Goal: Information Seeking & Learning: Learn about a topic

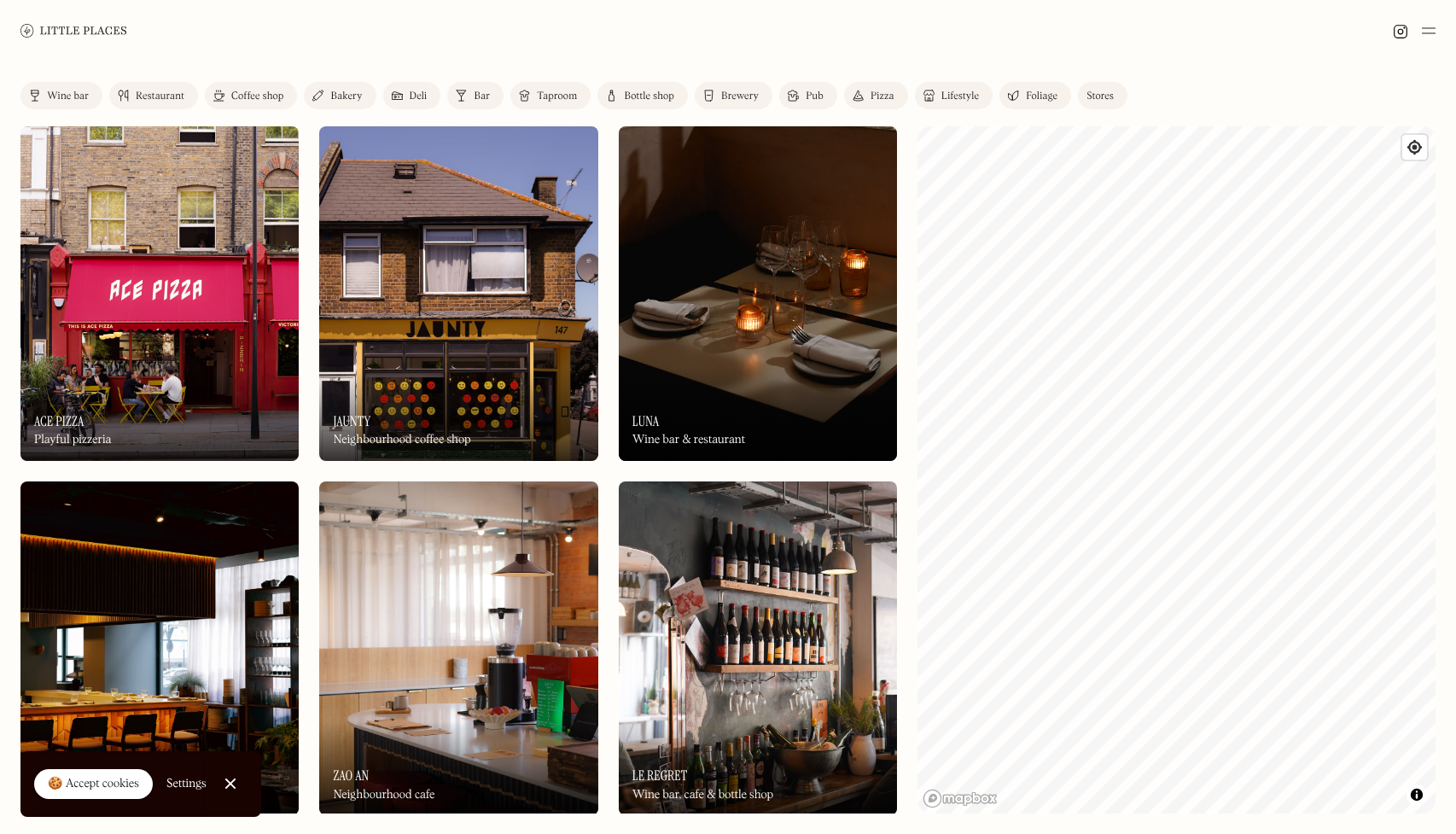
click at [159, 100] on div "Restaurant" at bounding box center [159, 96] width 48 height 10
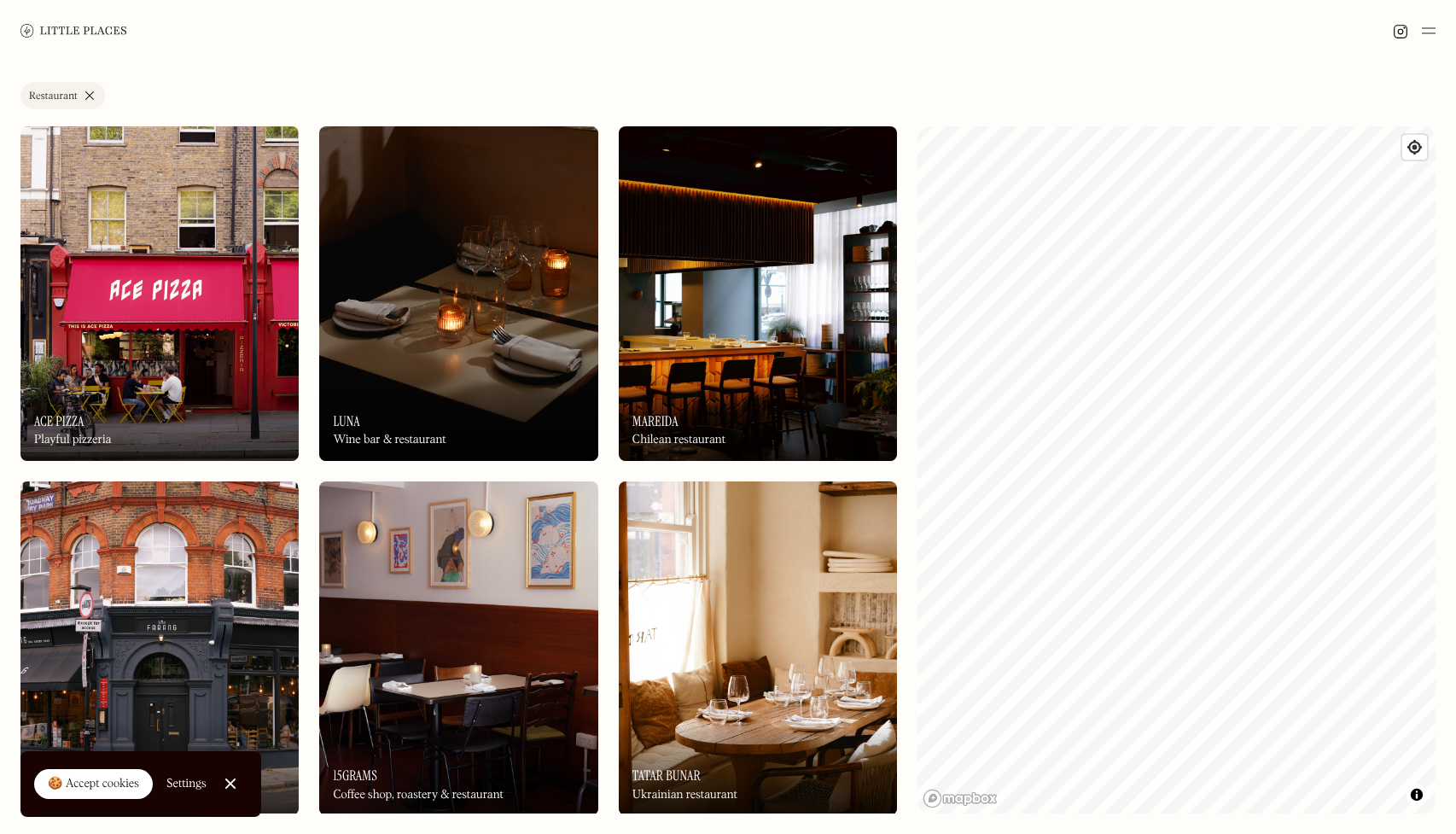
click at [203, 234] on img at bounding box center [160, 293] width 279 height 335
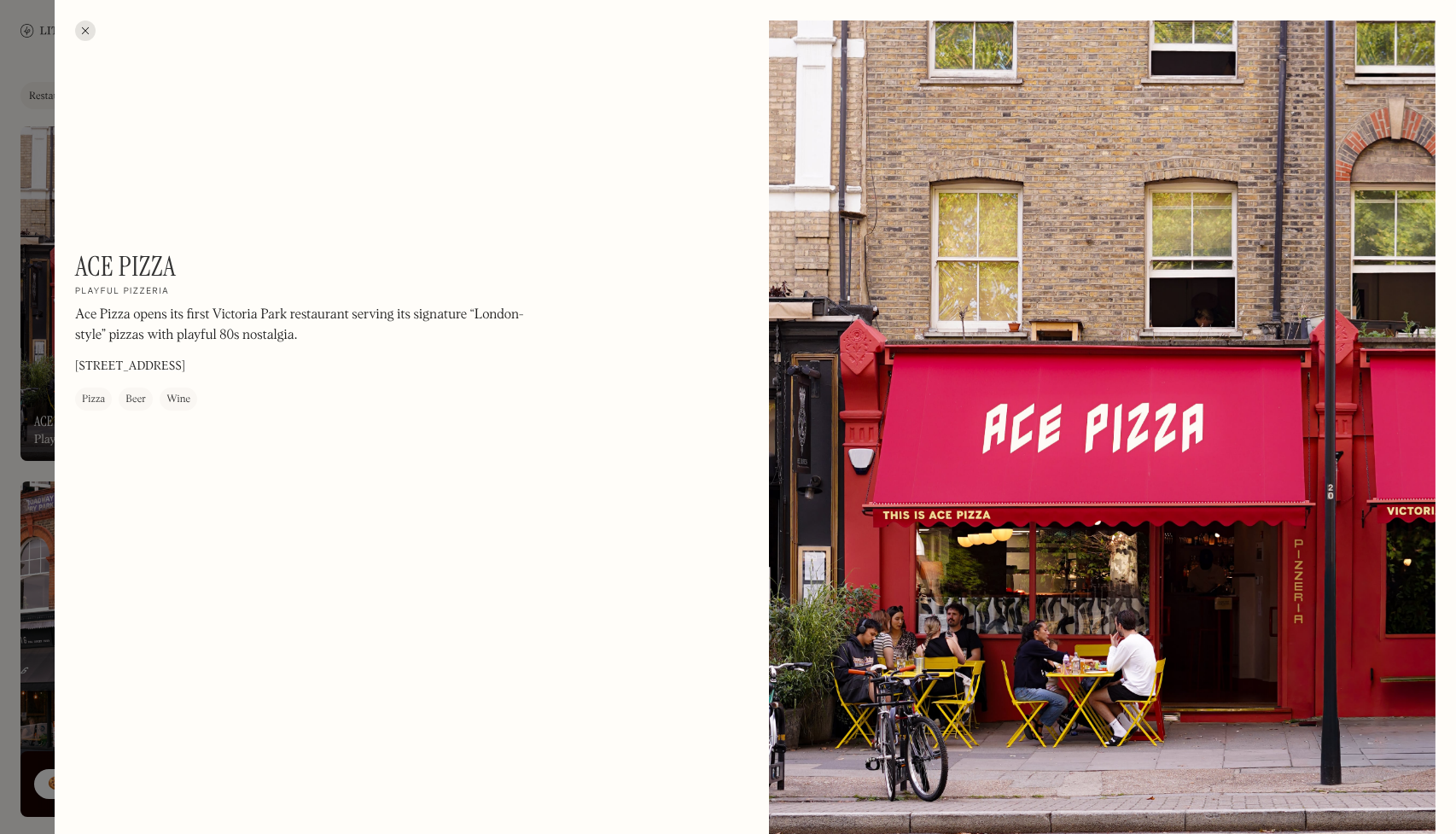
click at [84, 36] on div at bounding box center [85, 31] width 21 height 21
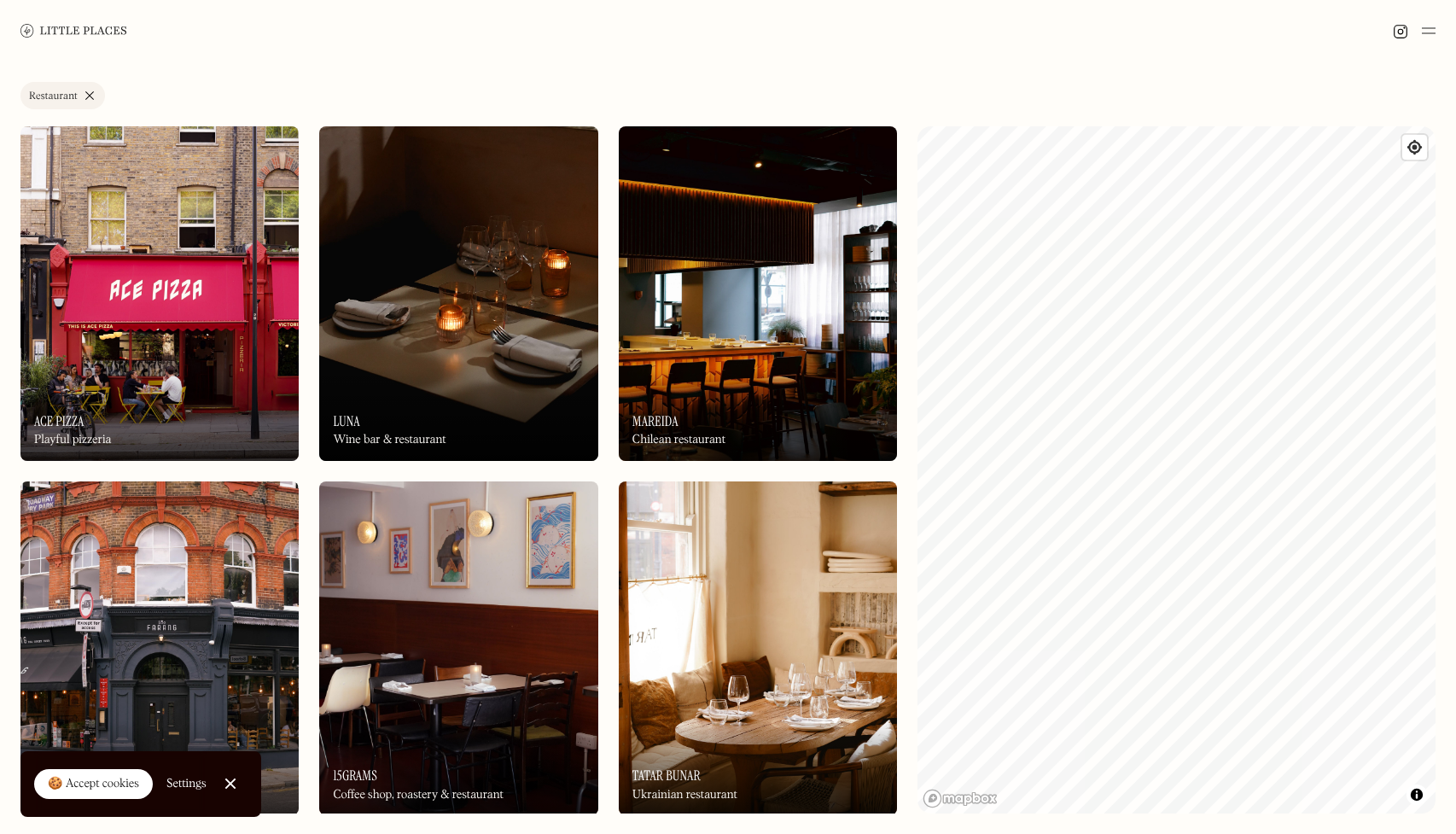
click at [90, 33] on img at bounding box center [74, 30] width 107 height 13
click at [242, 230] on img at bounding box center [160, 293] width 279 height 335
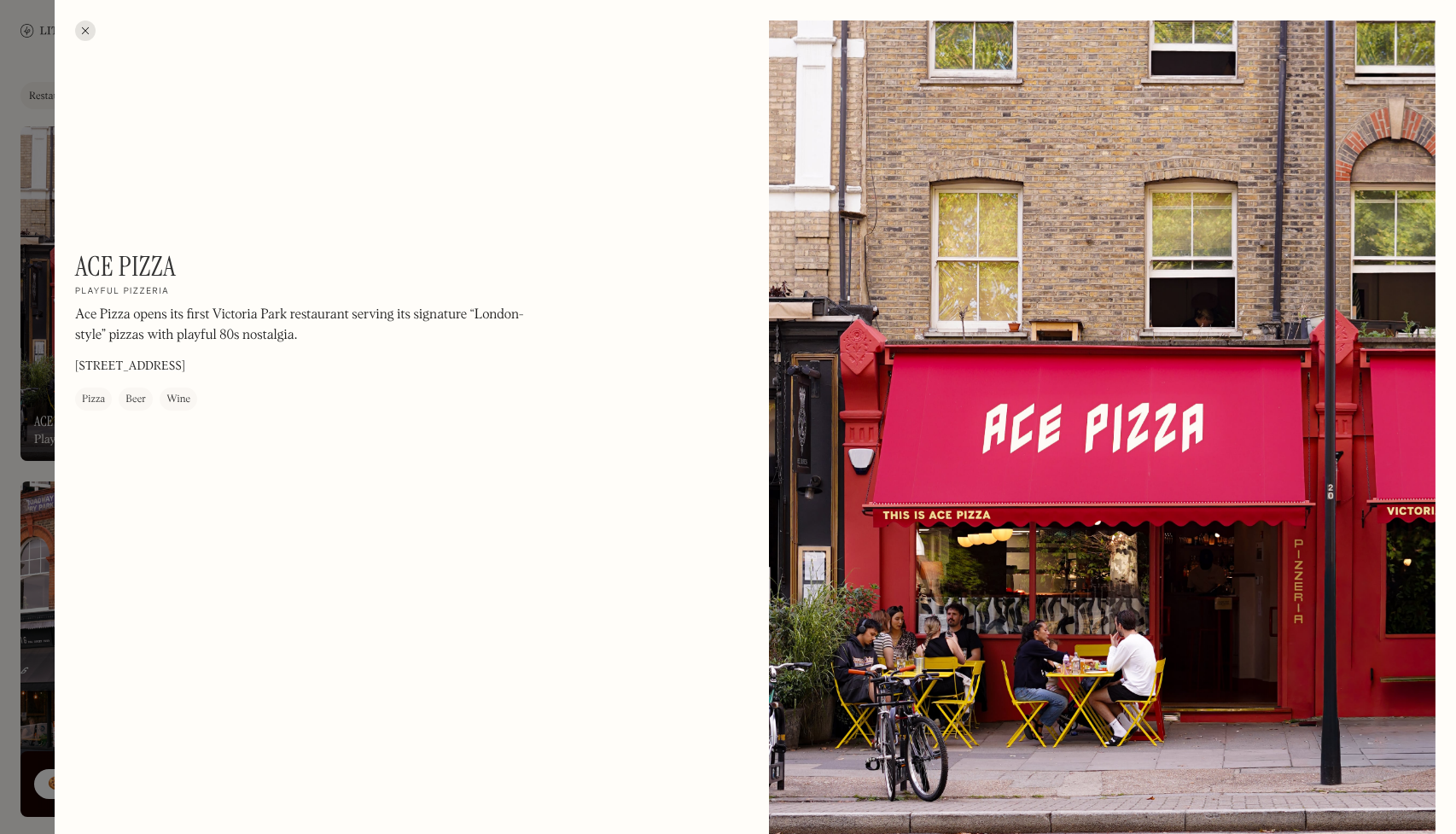
drag, startPoint x: 82, startPoint y: 37, endPoint x: 209, endPoint y: 163, distance: 178.9
click at [82, 37] on div at bounding box center [85, 31] width 21 height 21
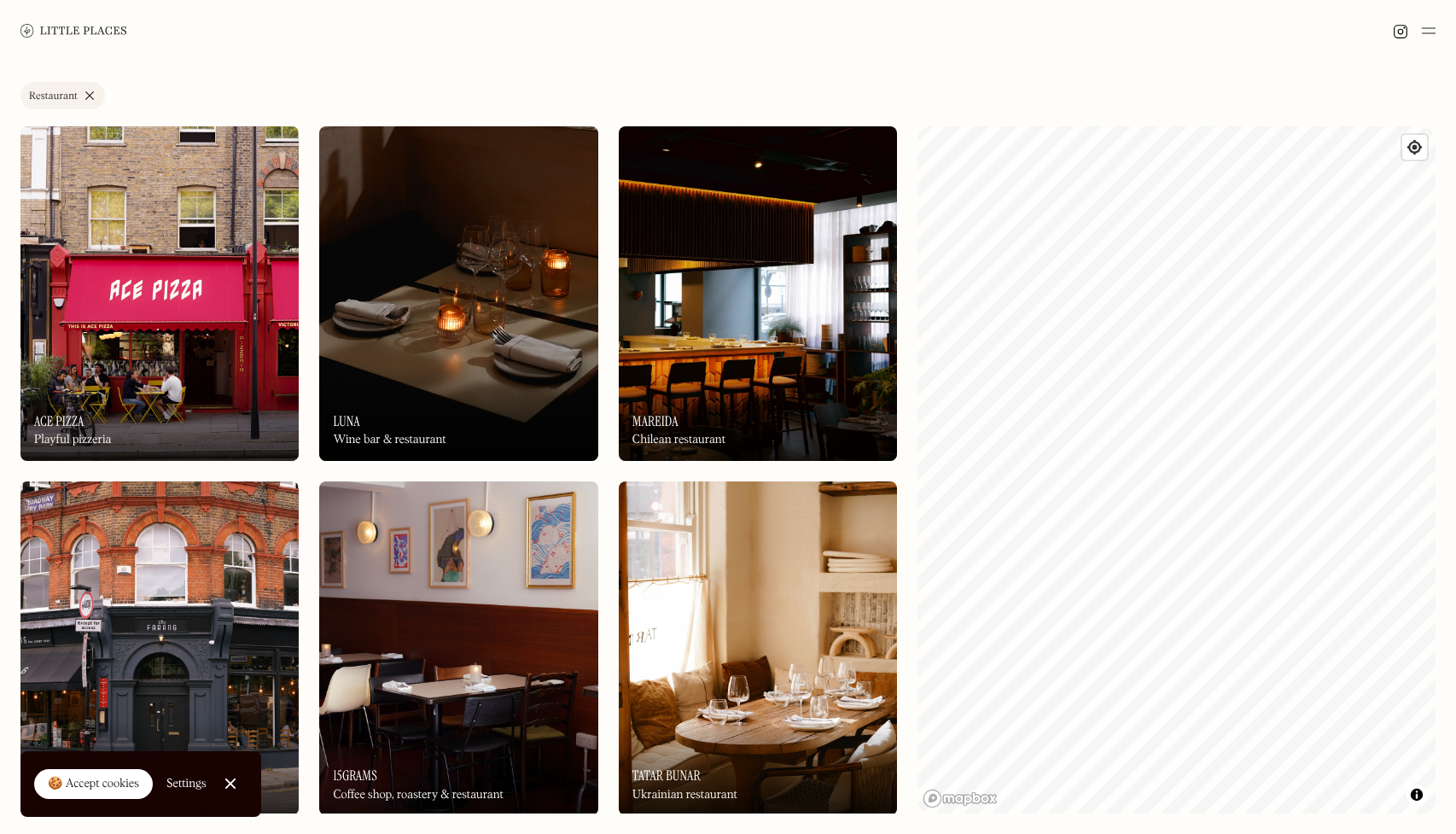
click at [263, 224] on img at bounding box center [160, 293] width 279 height 335
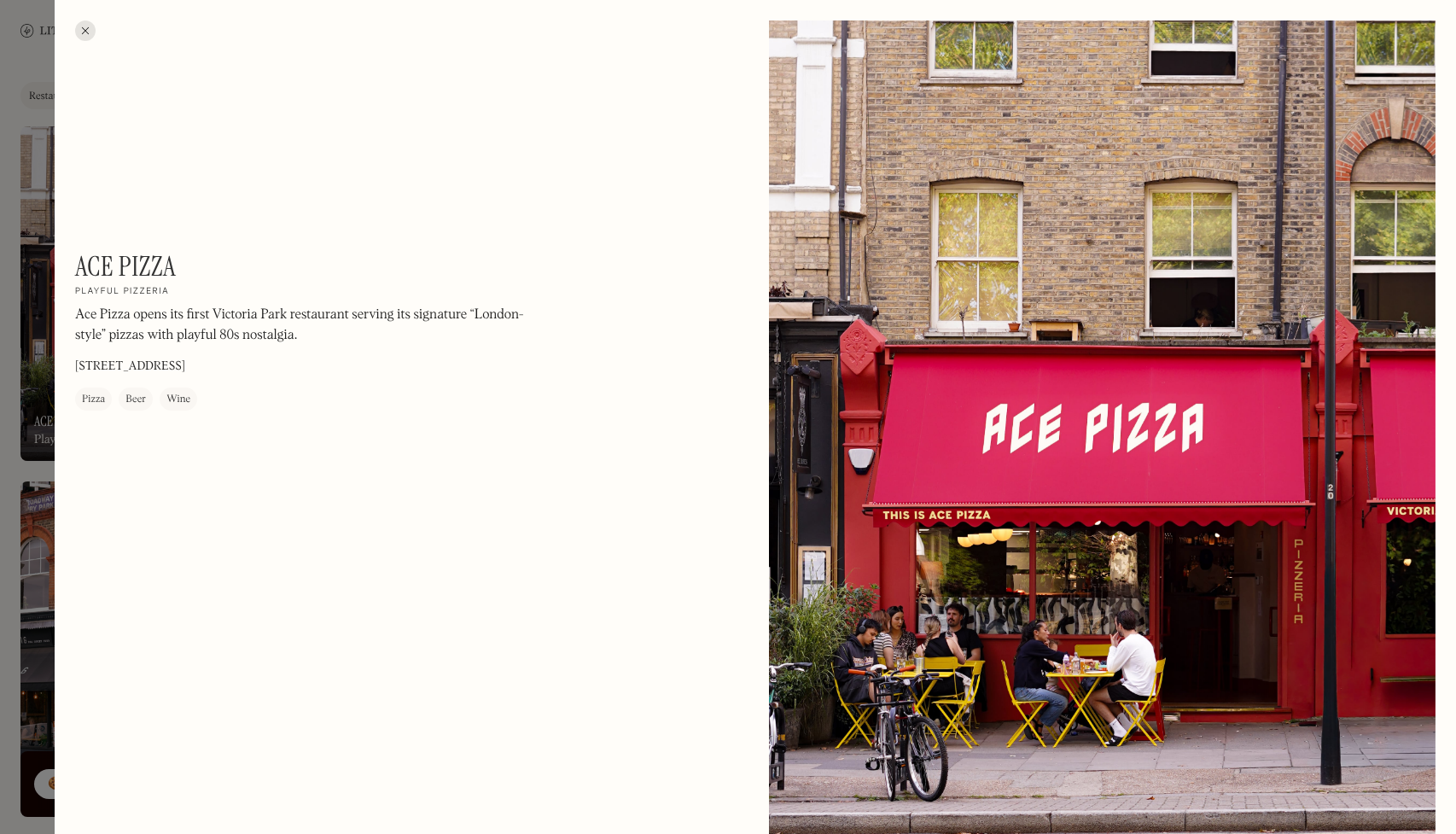
click at [26, 299] on div at bounding box center [728, 417] width 1456 height 834
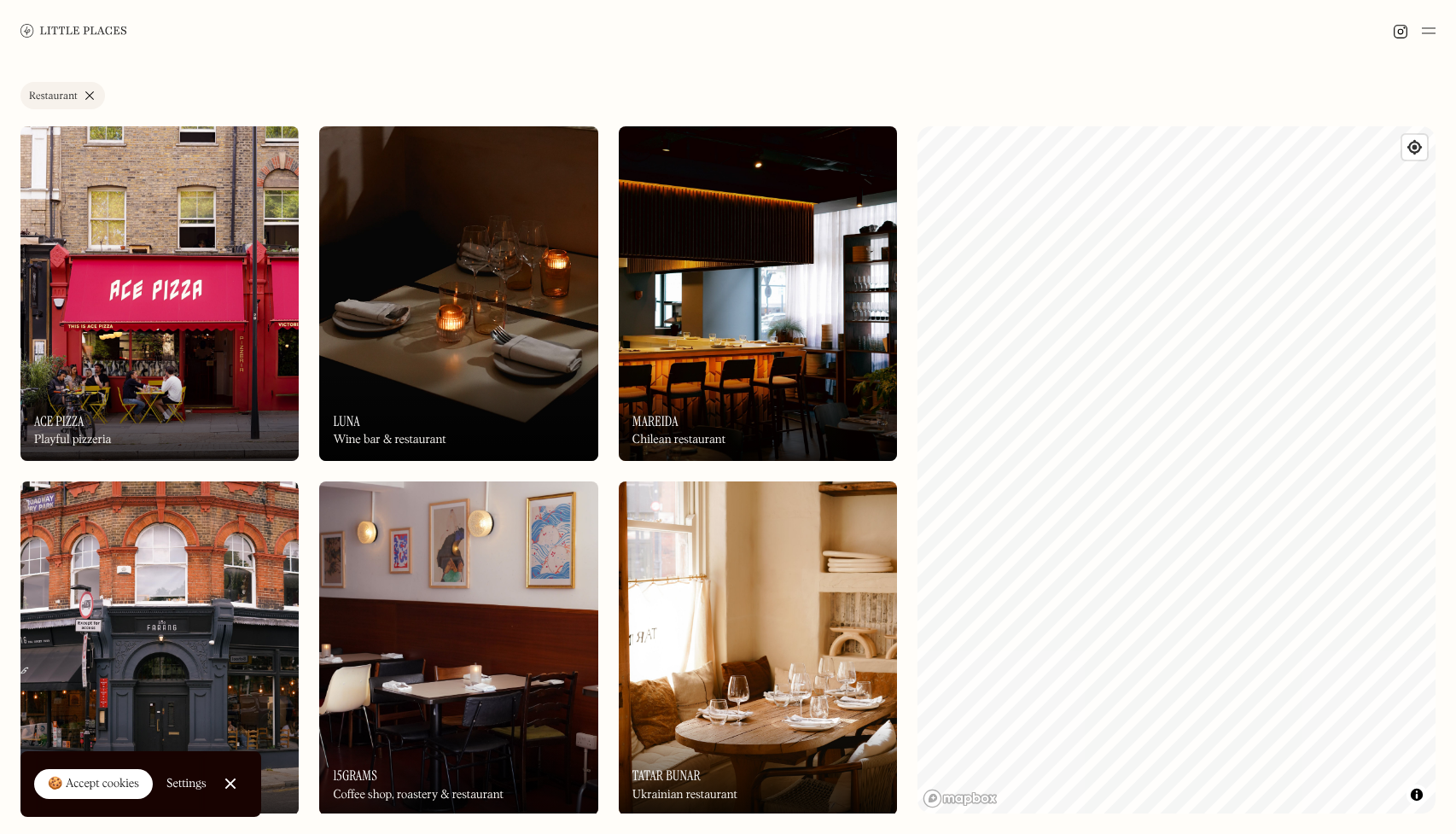
click at [117, 190] on img at bounding box center [160, 293] width 279 height 335
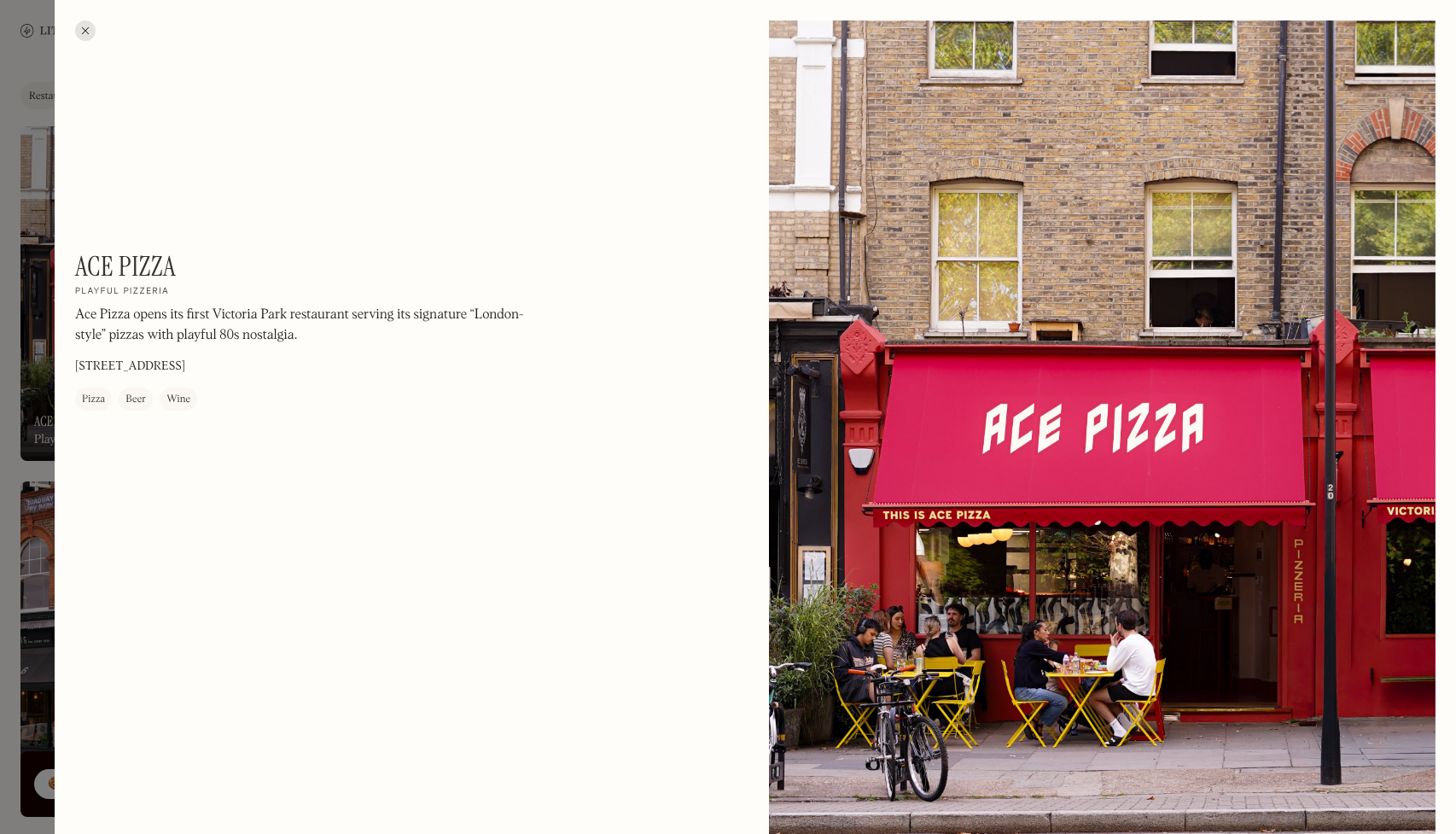
click at [88, 38] on div at bounding box center [85, 31] width 21 height 21
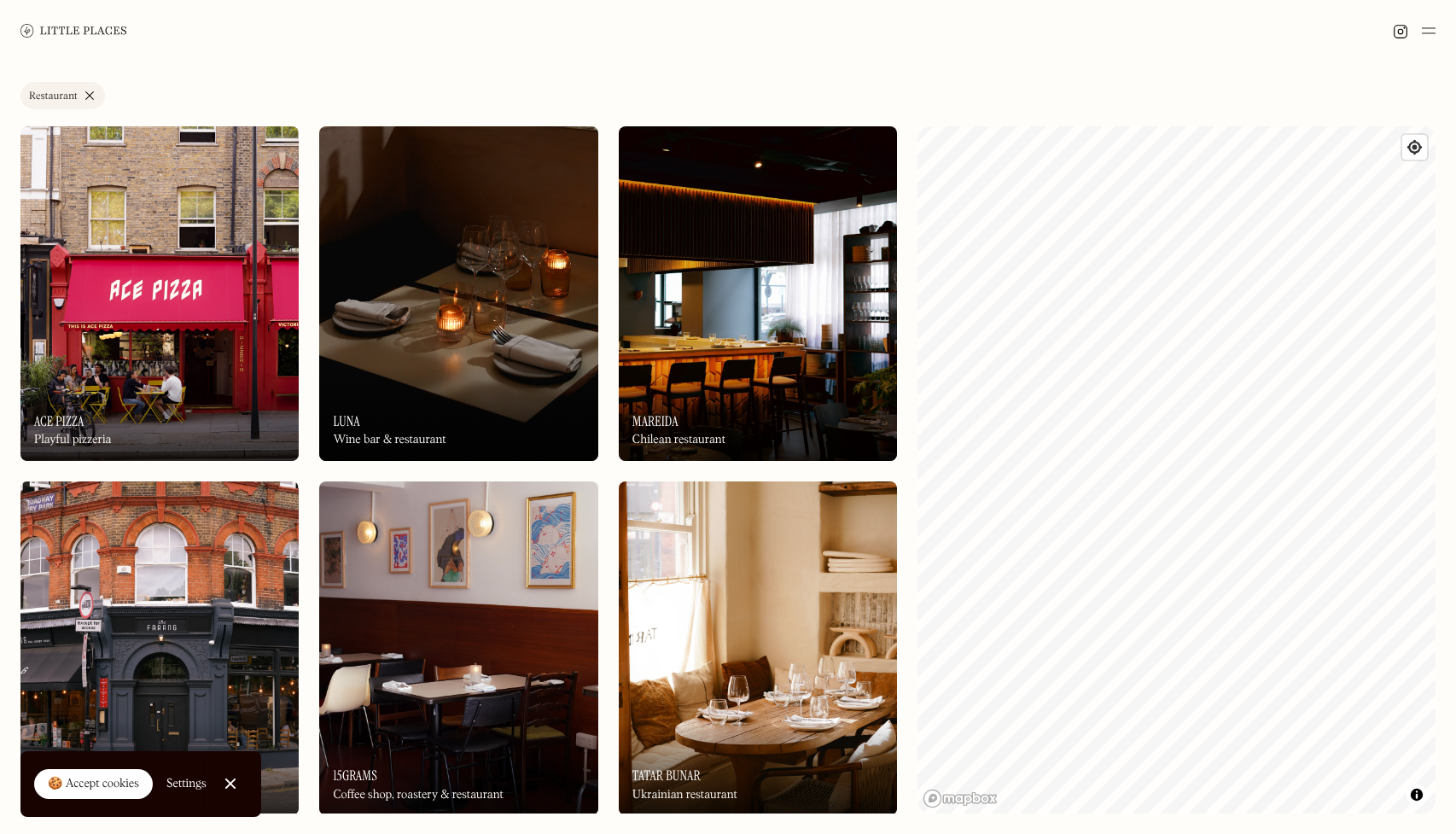
click at [431, 193] on img at bounding box center [459, 293] width 279 height 335
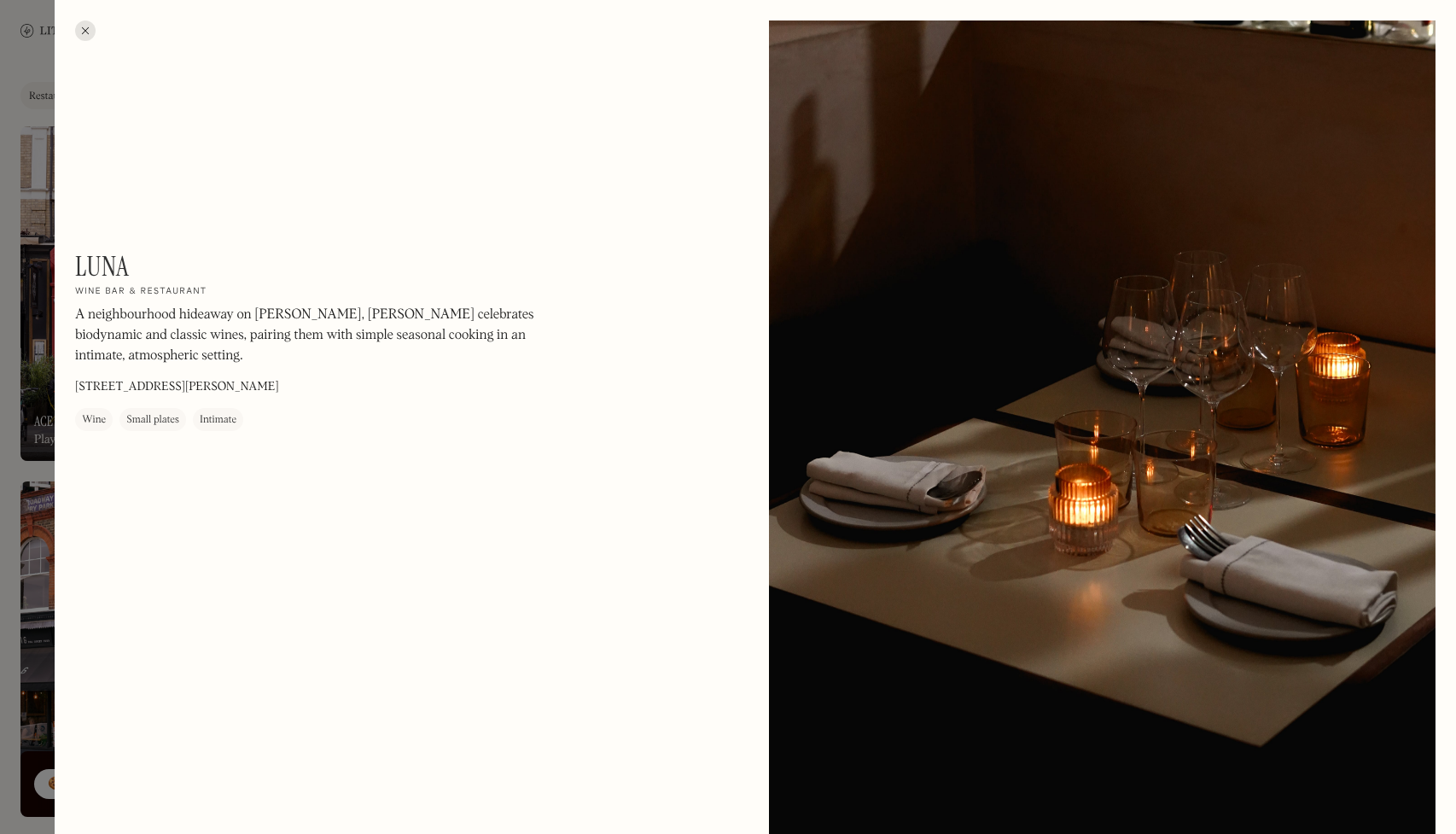
click at [104, 424] on div "Wine" at bounding box center [93, 421] width 24 height 17
click at [145, 424] on div "Small plates" at bounding box center [153, 421] width 53 height 17
click at [254, 424] on div "[PERSON_NAME] On Our Radar Wine bar & restaurant A neighbourhood hideaway on [P…" at bounding box center [305, 340] width 461 height 181
click at [218, 424] on div "Intimate" at bounding box center [218, 421] width 37 height 17
drag, startPoint x: 15, startPoint y: 437, endPoint x: 937, endPoint y: 430, distance: 922.0
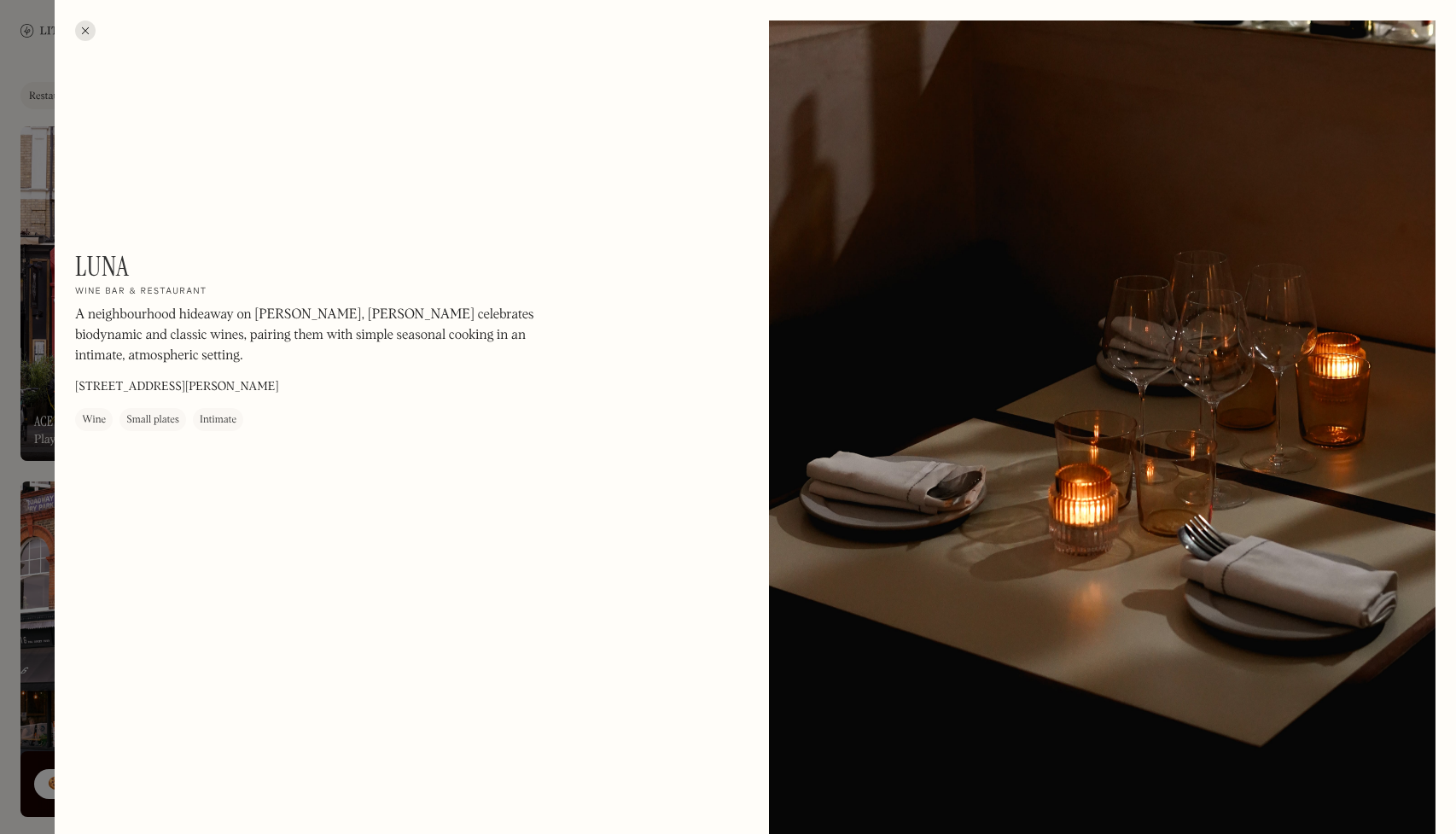
click at [15, 437] on div at bounding box center [728, 417] width 1456 height 834
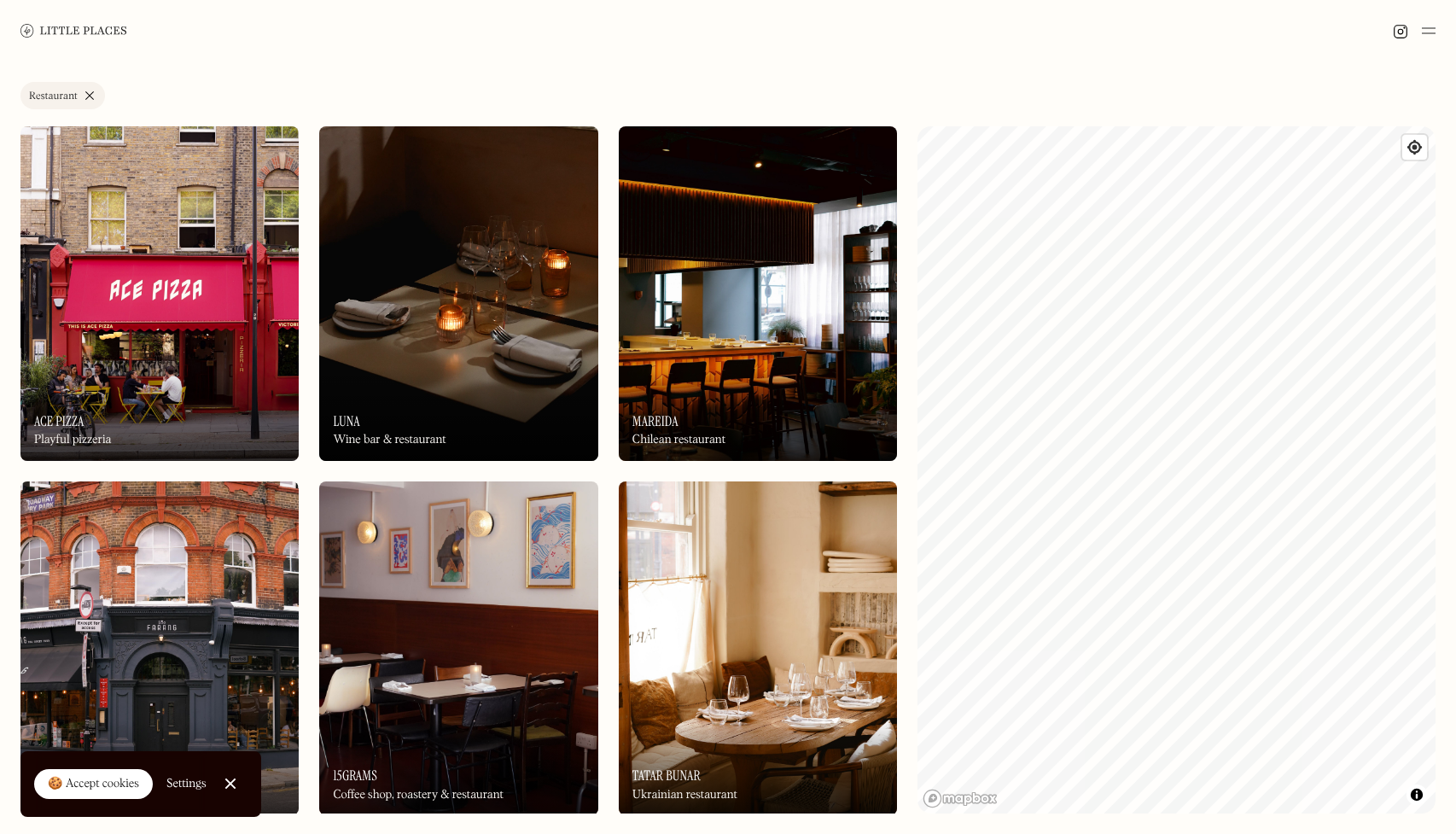
click at [141, 170] on img at bounding box center [160, 293] width 279 height 335
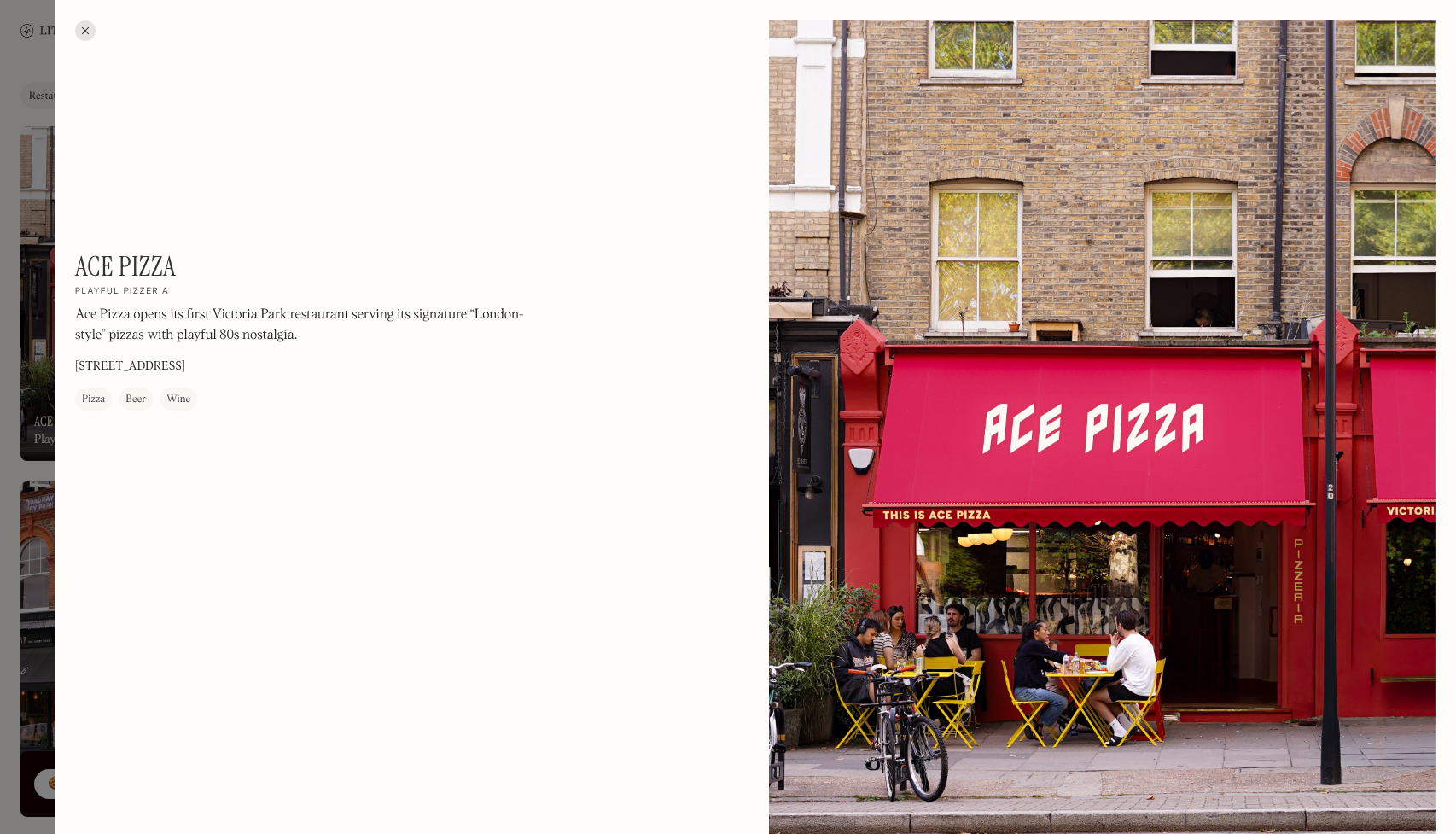
click at [83, 28] on div at bounding box center [85, 31] width 21 height 21
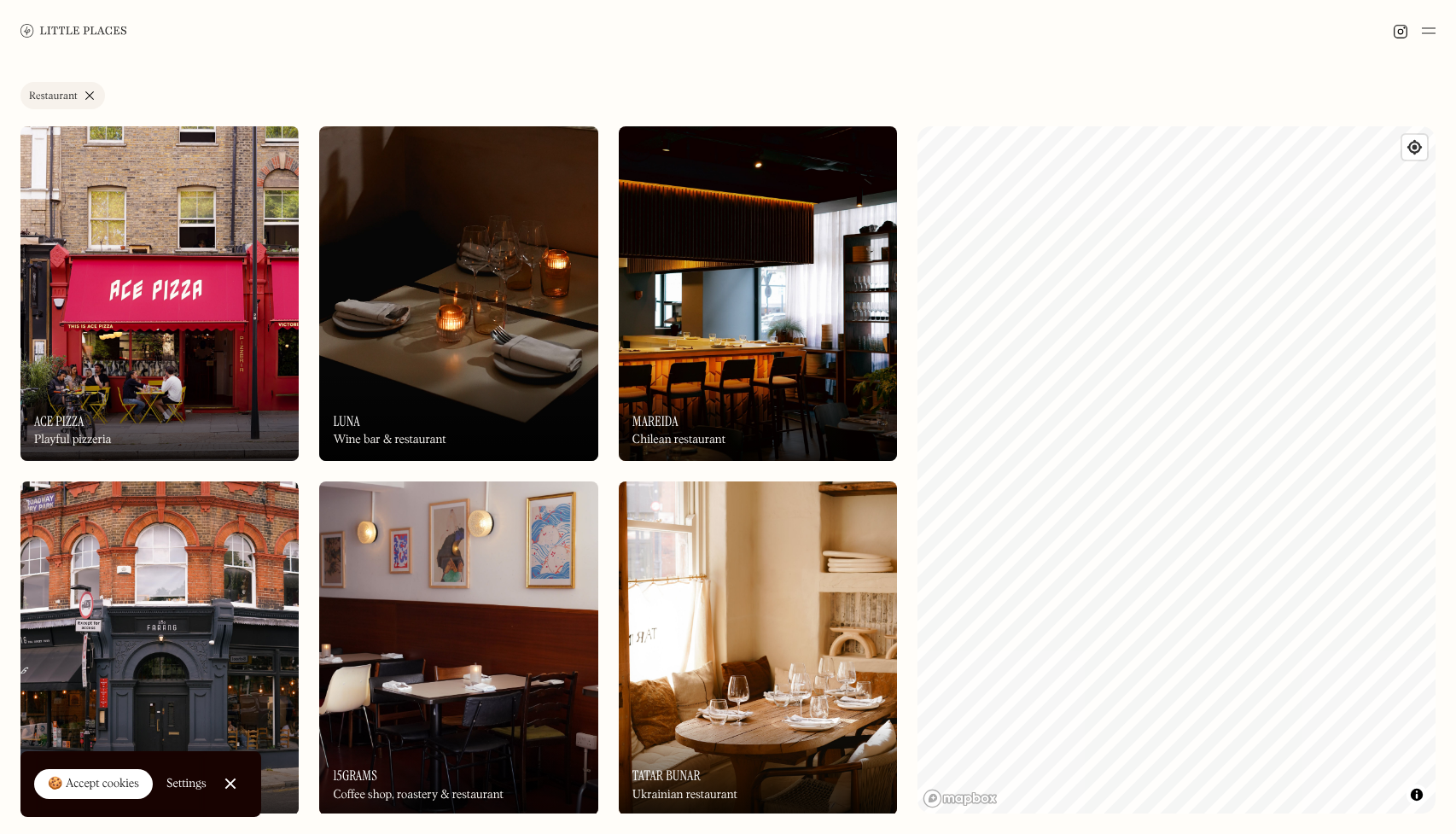
click at [136, 184] on img at bounding box center [160, 293] width 279 height 335
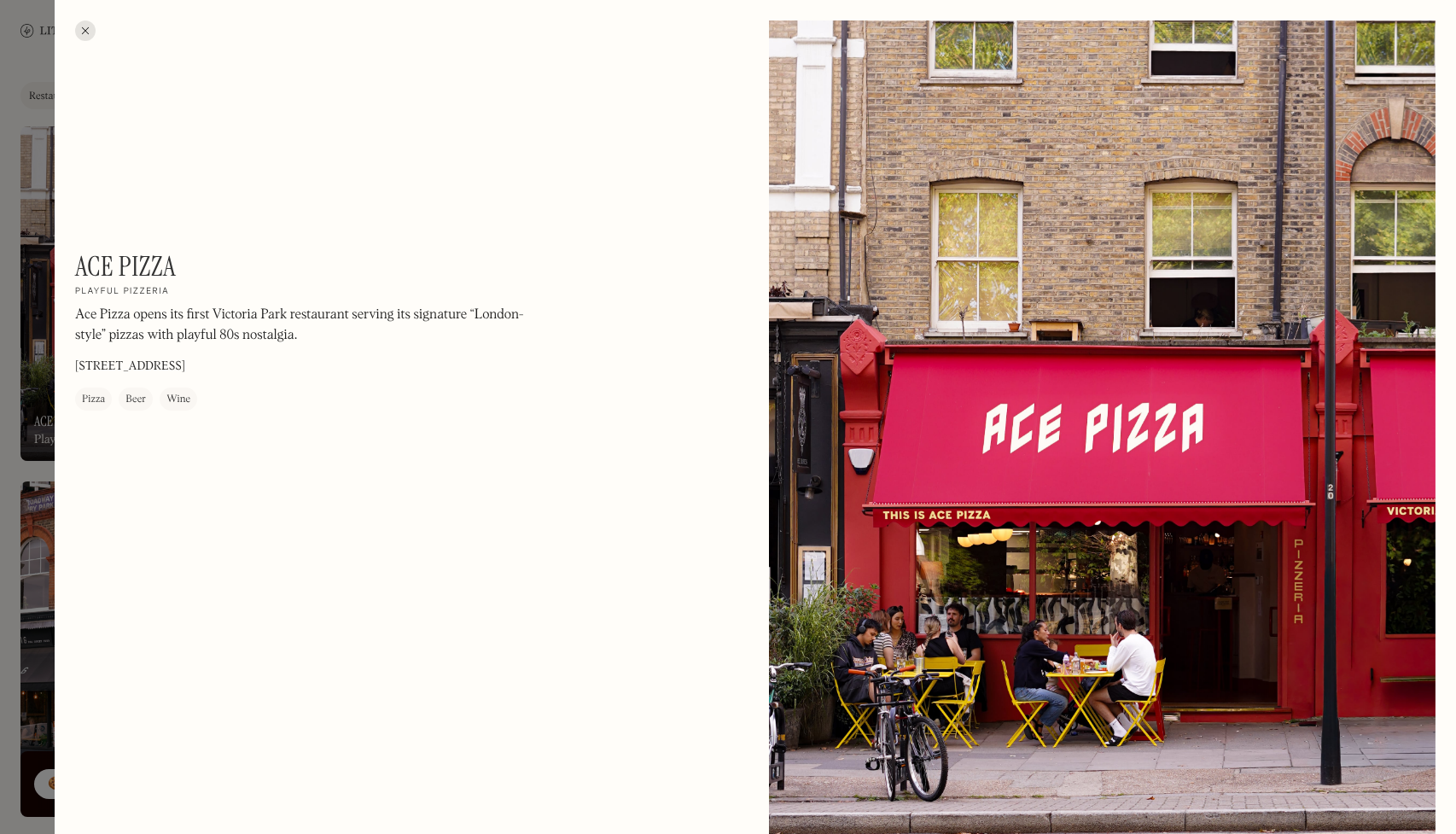
click at [82, 31] on div at bounding box center [85, 31] width 21 height 21
